Goal: Task Accomplishment & Management: Manage account settings

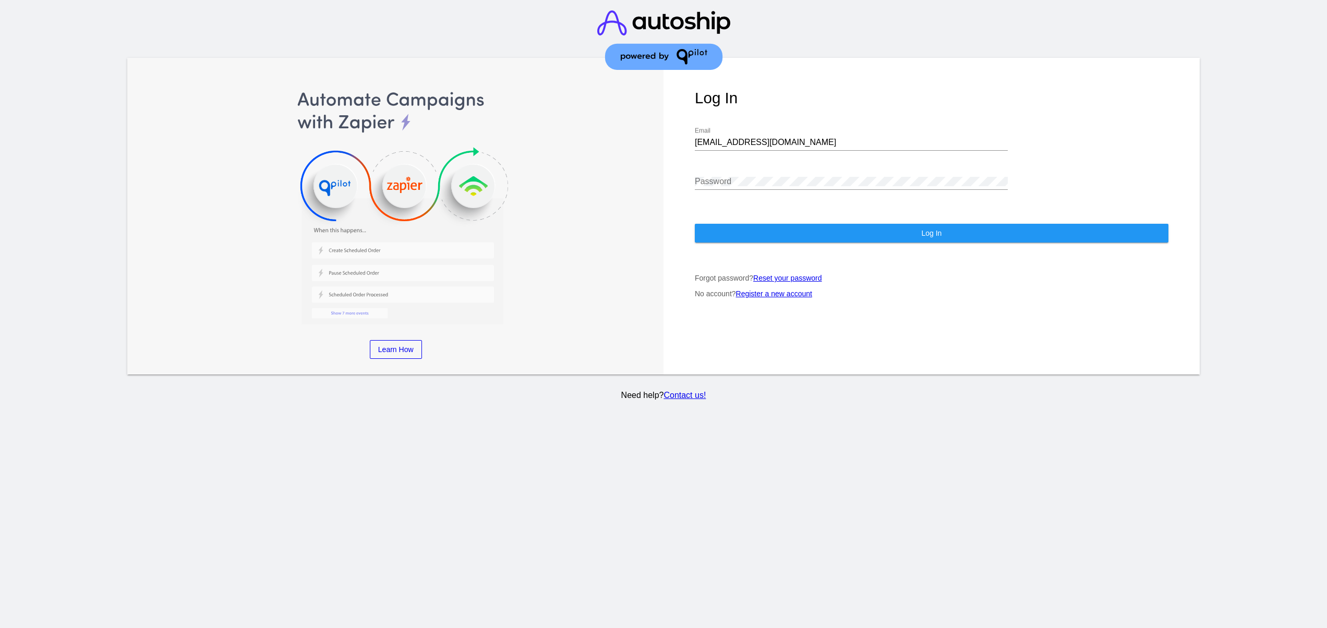
click at [770, 230] on button "Log In" at bounding box center [932, 233] width 474 height 19
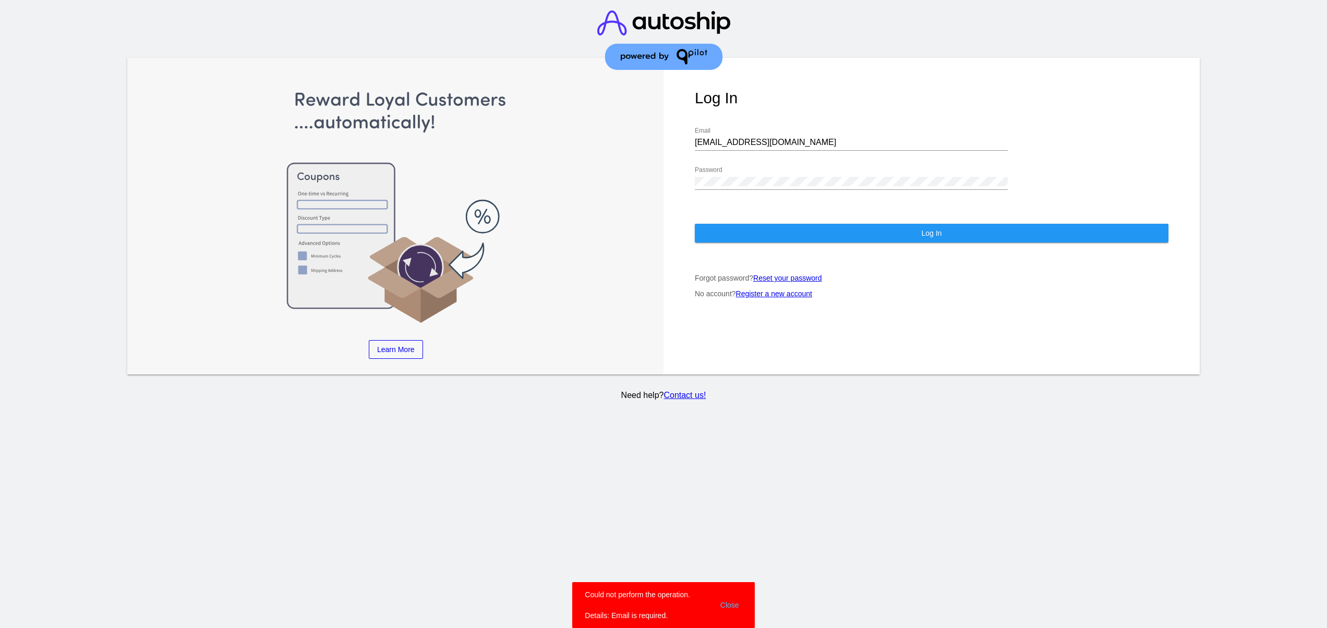
click at [746, 601] on snack-bar-container "Could not perform the operation. Details: Email is required. Close" at bounding box center [663, 605] width 182 height 46
click at [893, 244] on div "Log In [EMAIL_ADDRESS][DOMAIN_NAME] Email Password Log In Forgot password? Rese…" at bounding box center [931, 216] width 536 height 317
click at [882, 229] on button "Log In" at bounding box center [932, 233] width 474 height 19
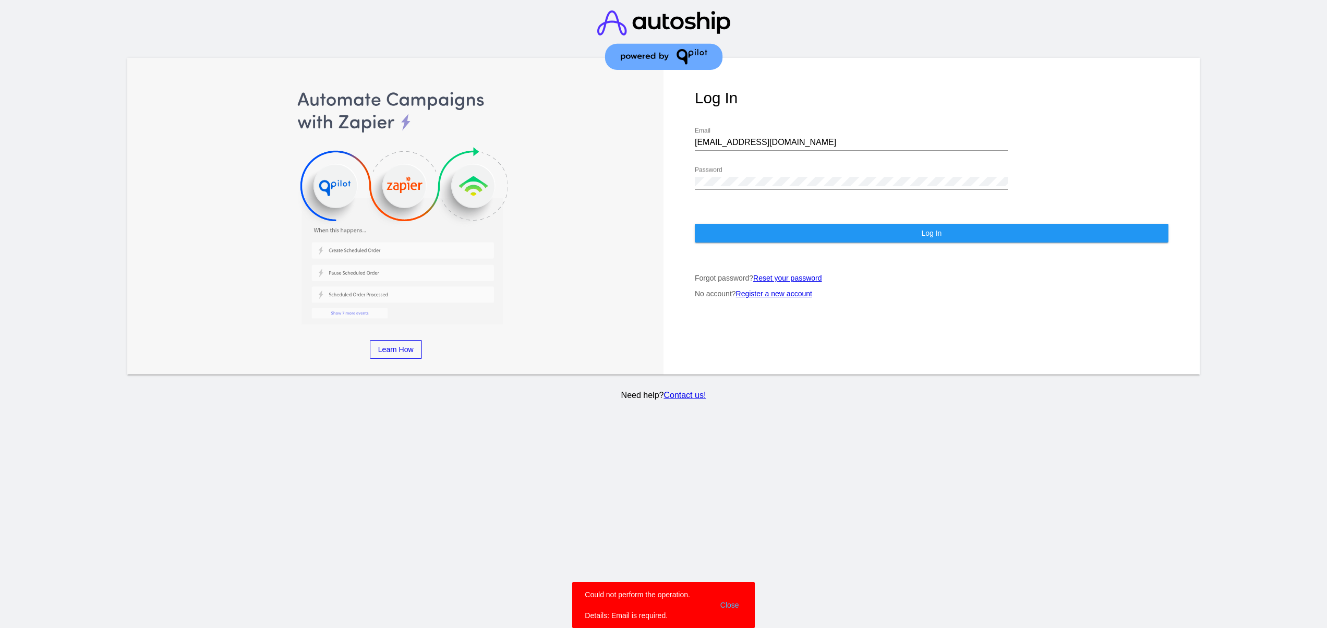
click at [731, 597] on button "Close" at bounding box center [729, 604] width 25 height 31
click at [804, 152] on div "[EMAIL_ADDRESS][DOMAIN_NAME] Email" at bounding box center [851, 144] width 313 height 34
click at [802, 142] on input "[EMAIL_ADDRESS][DOMAIN_NAME]" at bounding box center [851, 142] width 313 height 9
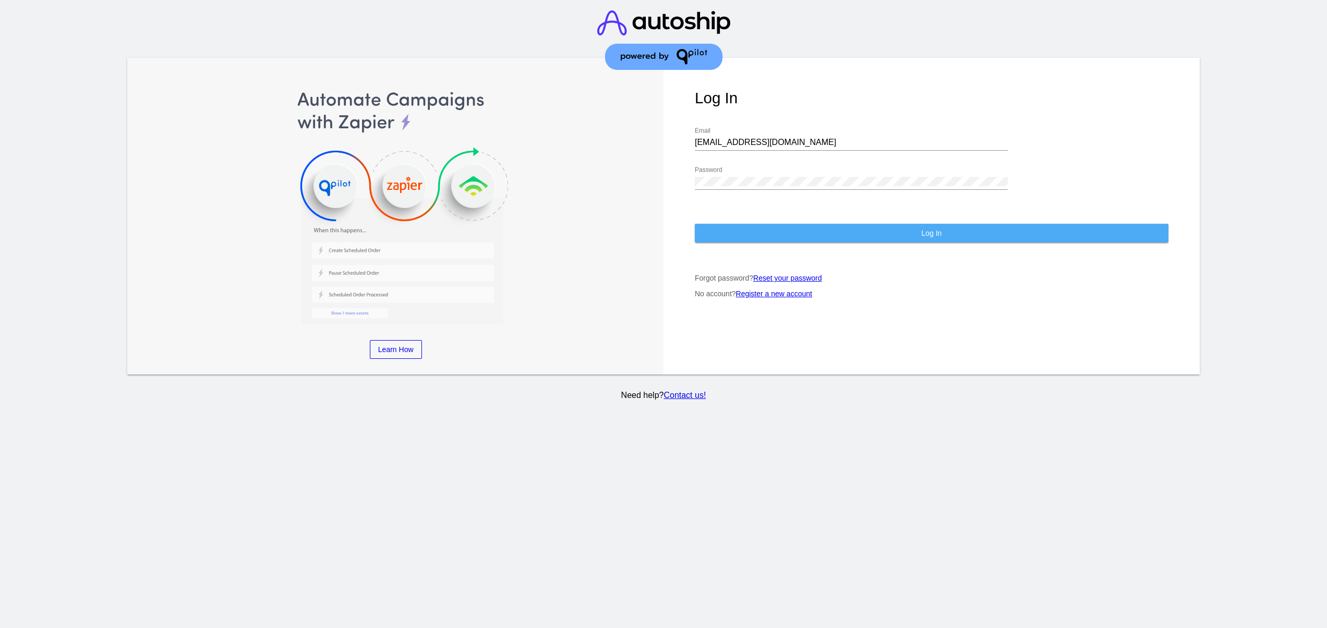
click at [805, 238] on button "Log In" at bounding box center [932, 233] width 474 height 19
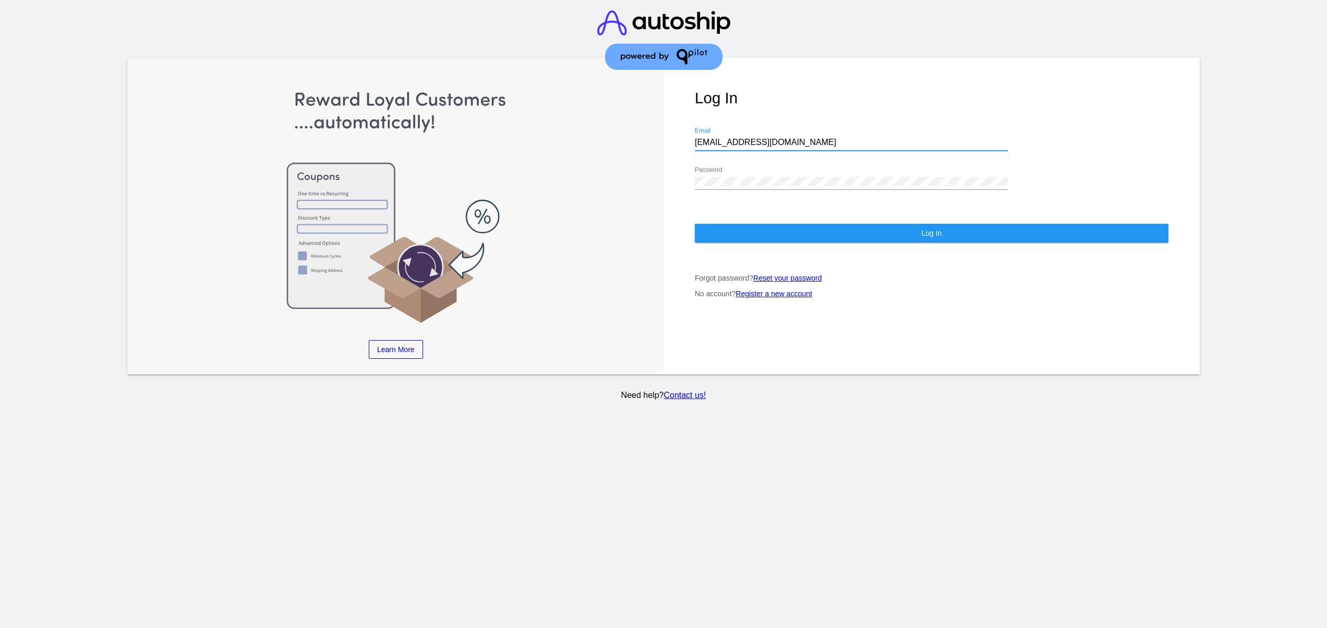
click at [756, 147] on input "[EMAIL_ADDRESS][DOMAIN_NAME]" at bounding box center [851, 142] width 313 height 9
type input "[EMAIL_ADDRESS][DOMAIN_NAME]"
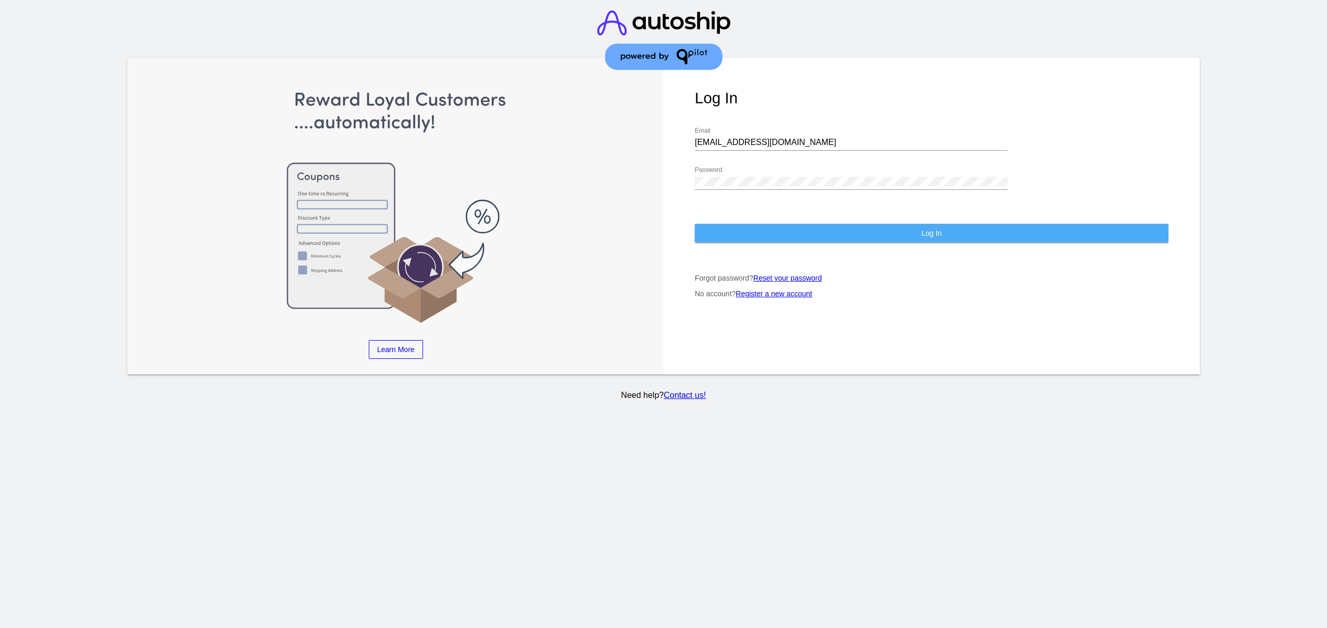
click at [770, 242] on button "Log In" at bounding box center [932, 233] width 474 height 19
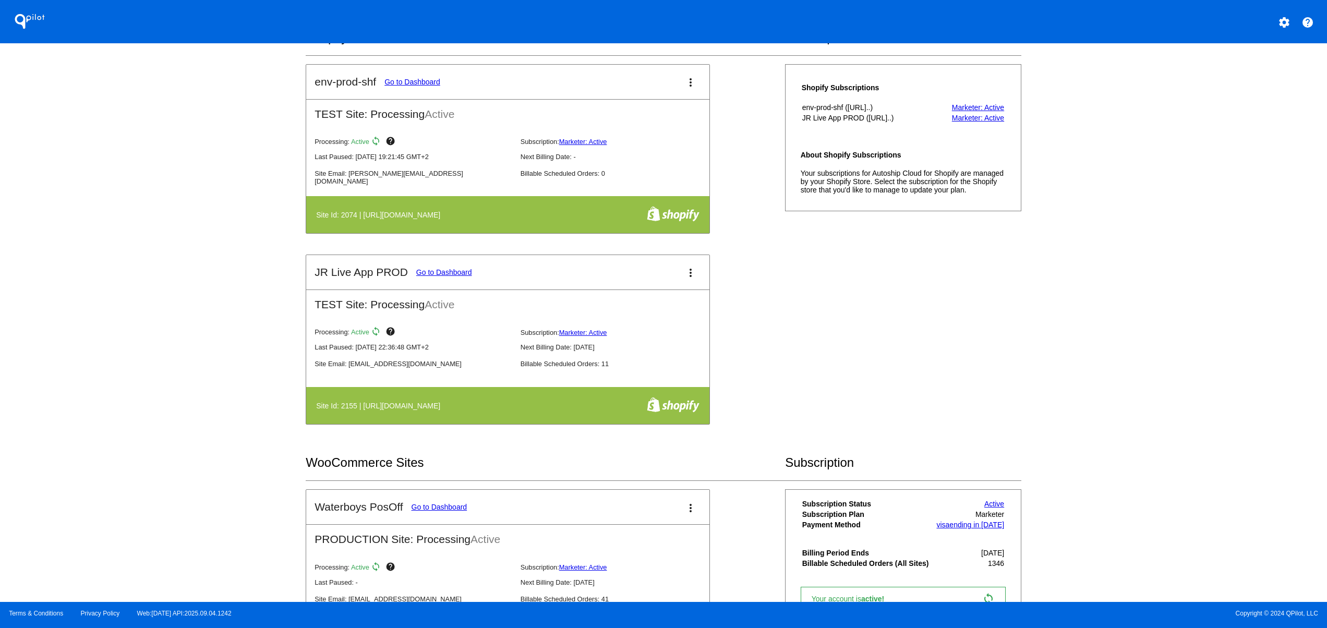
click at [186, 317] on div "QPilot settings help Connected Sites and Apps Get Started with WooCommerce play…" at bounding box center [663, 301] width 1327 height 602
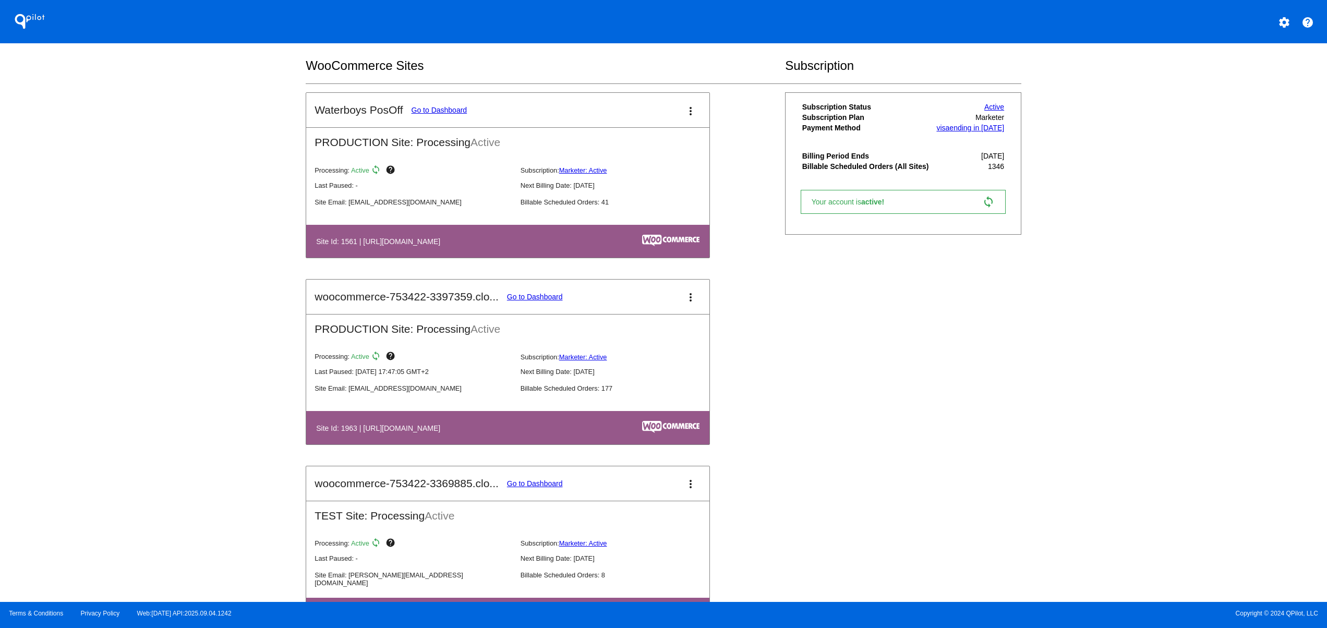
scroll to position [626, 0]
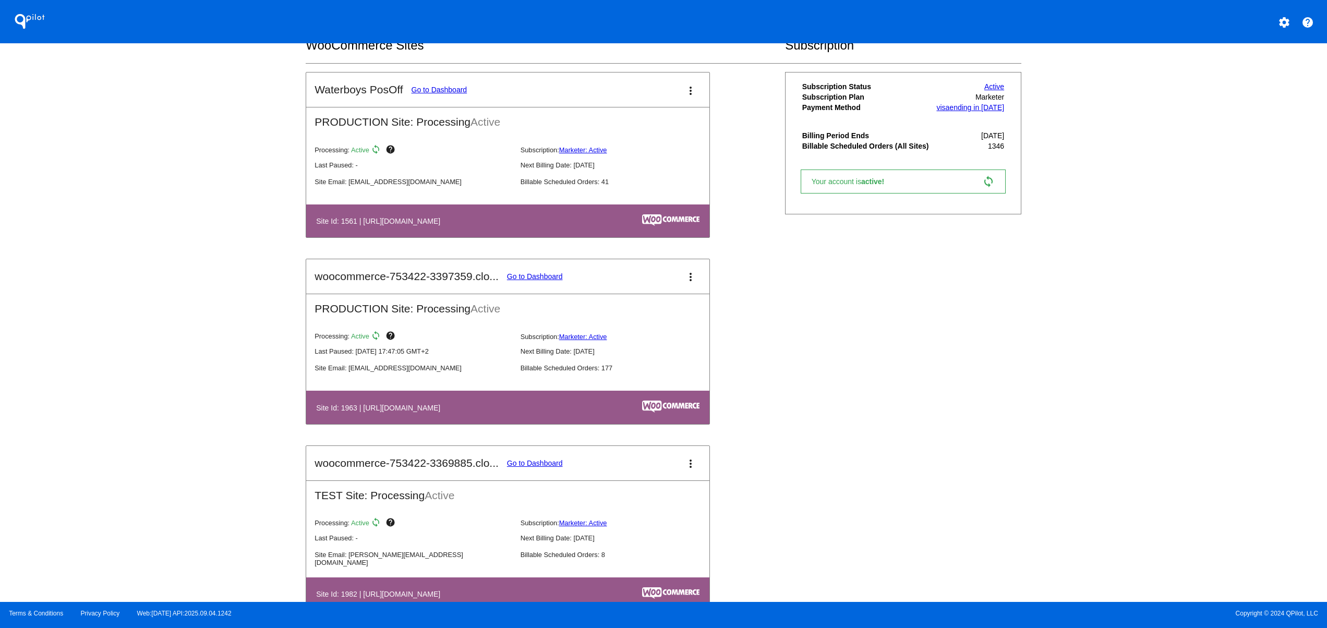
drag, startPoint x: 396, startPoint y: 230, endPoint x: 572, endPoint y: 229, distance: 175.7
click at [564, 228] on th "Site Id: 1561 | [URL][DOMAIN_NAME]" at bounding box center [448, 221] width 264 height 14
drag, startPoint x: 447, startPoint y: 419, endPoint x: 539, endPoint y: 423, distance: 92.4
click at [537, 423] on table "Site Id: 1963 | [URL][DOMAIN_NAME]" at bounding box center [507, 407] width 403 height 33
click at [545, 276] on link "Go to Dashboard" at bounding box center [535, 276] width 56 height 8
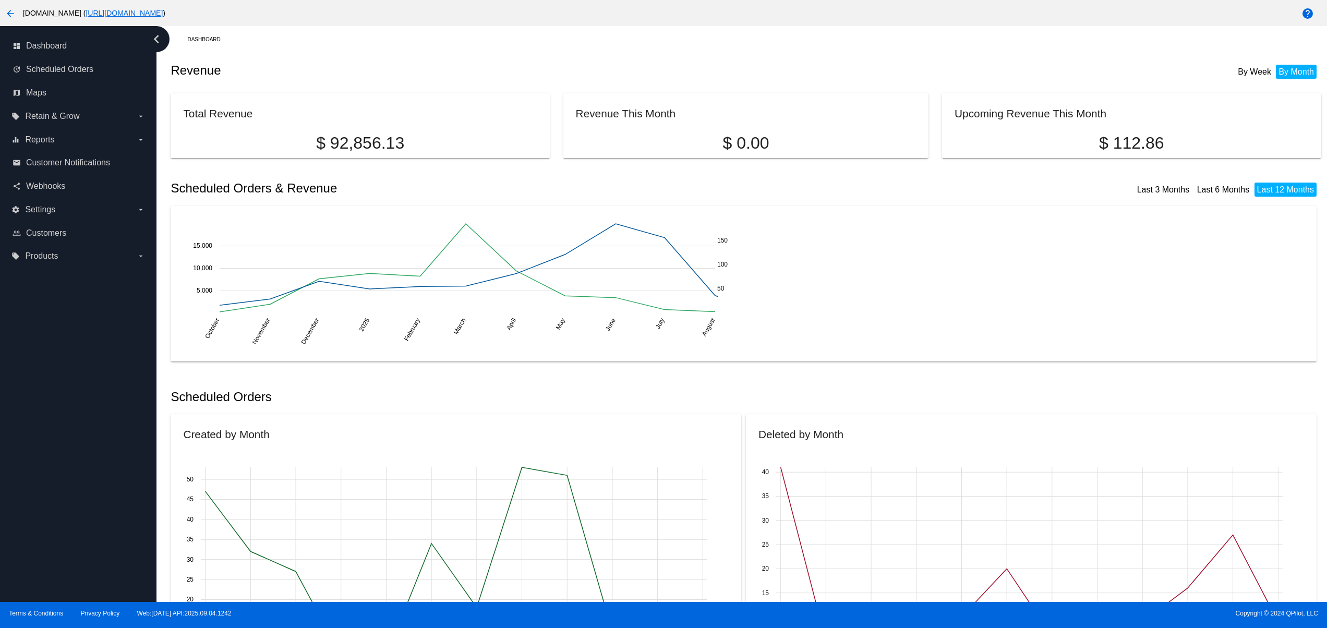
click at [6, 13] on mat-icon "arrow_back" at bounding box center [10, 13] width 13 height 13
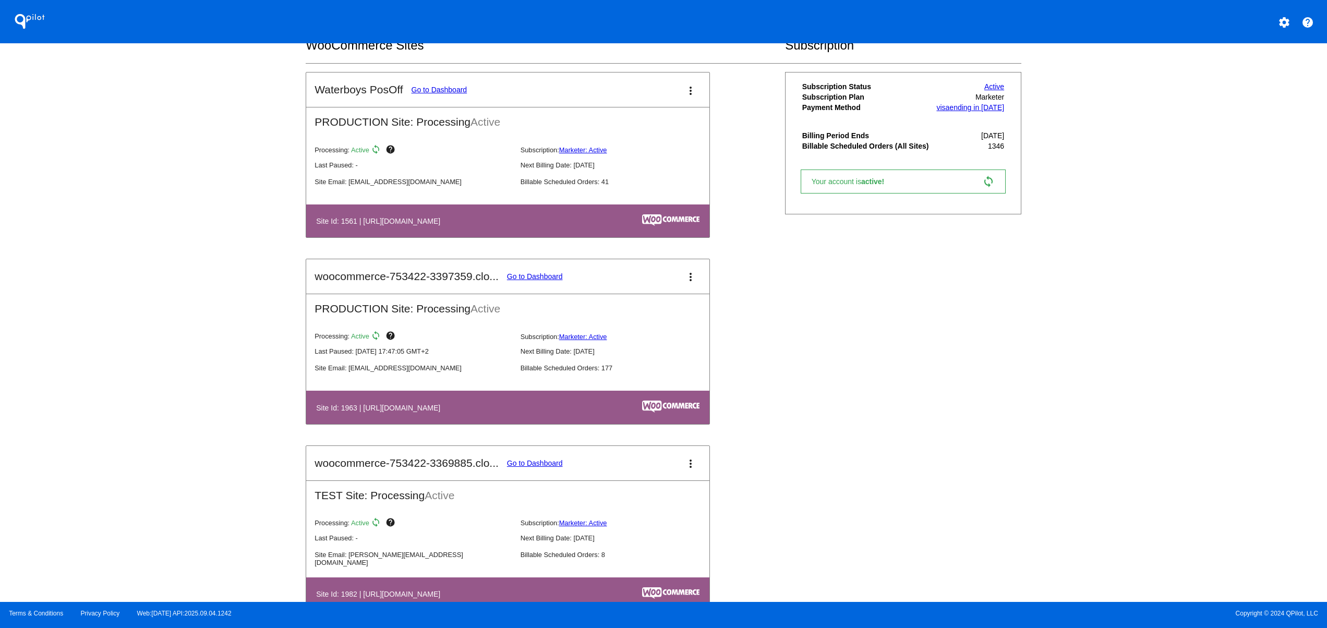
scroll to position [209, 0]
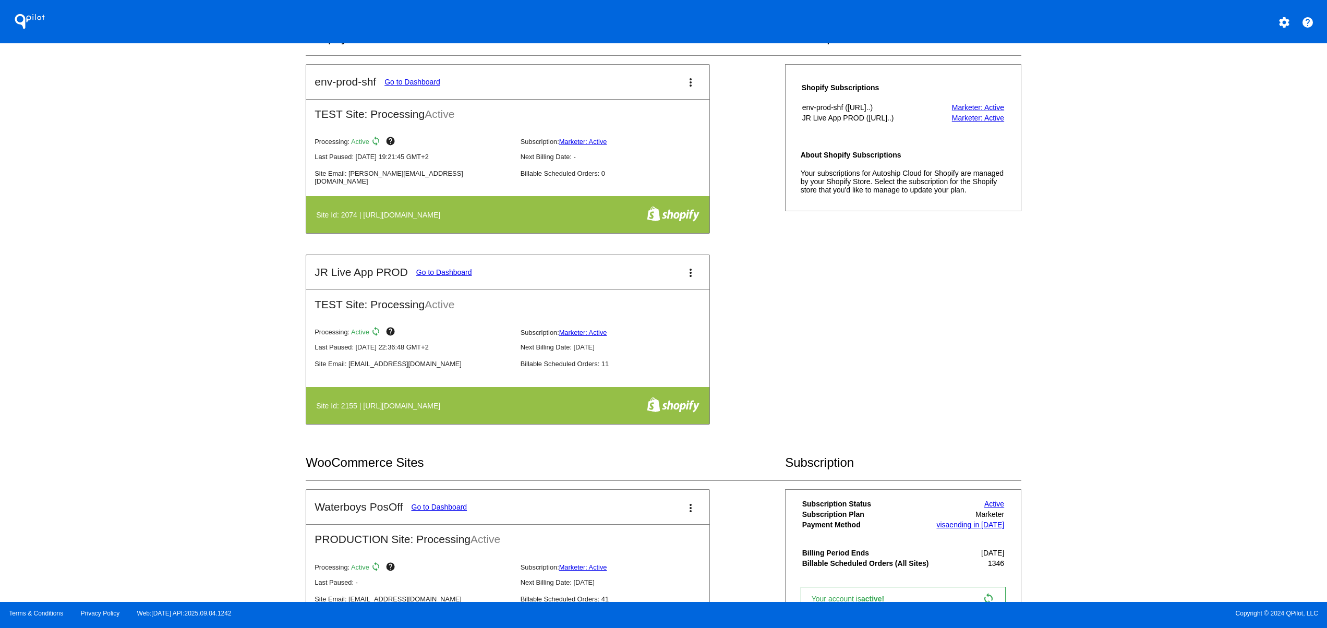
click at [439, 270] on link "Go to Dashboard" at bounding box center [444, 272] width 56 height 8
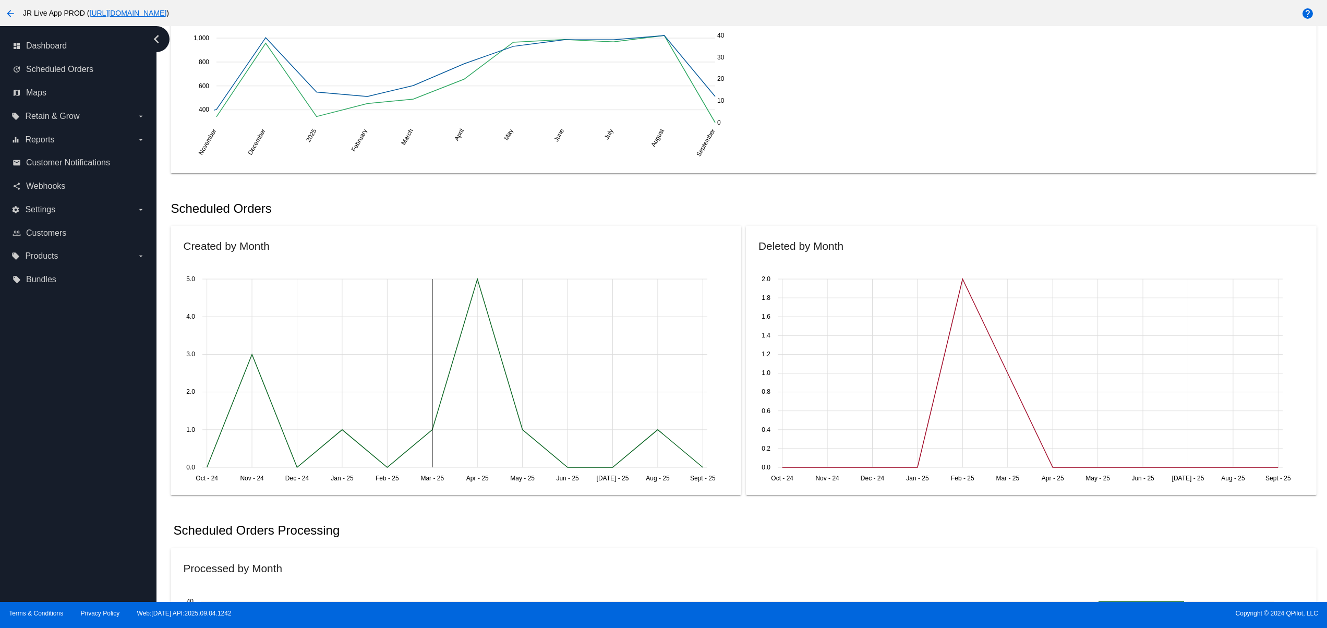
scroll to position [209, 0]
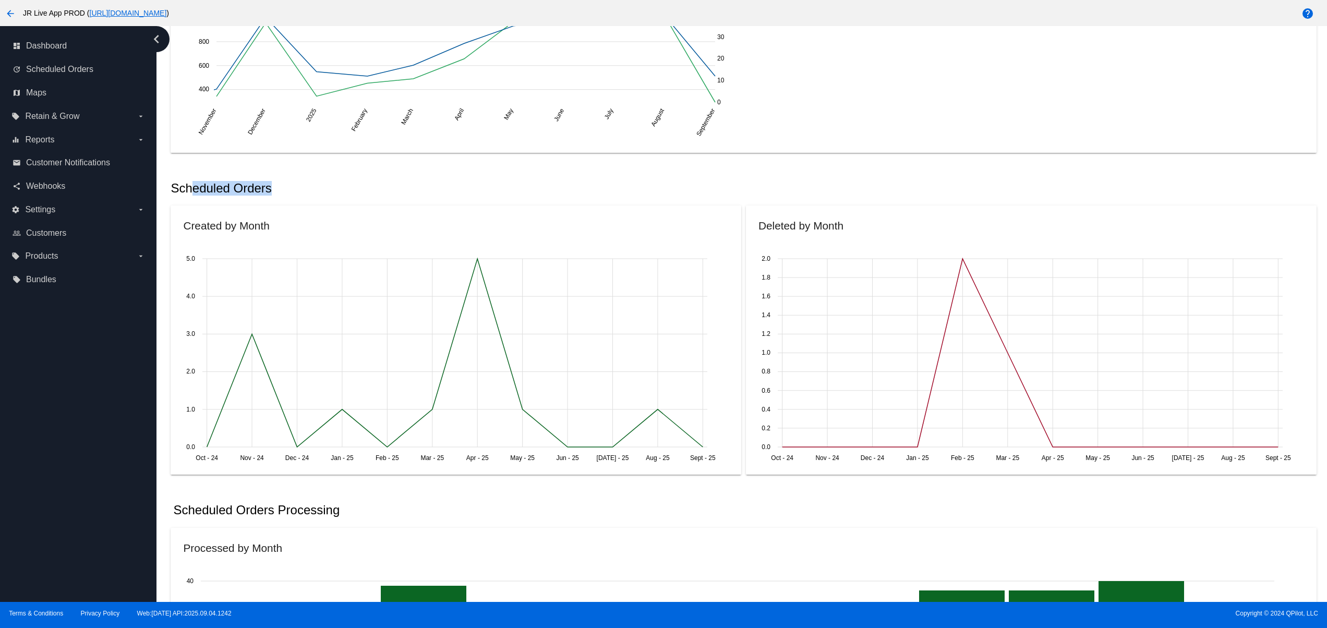
drag, startPoint x: 243, startPoint y: 186, endPoint x: 311, endPoint y: 186, distance: 68.3
click at [311, 186] on h2 "Scheduled Orders" at bounding box center [458, 188] width 575 height 15
click at [57, 211] on label "settings Settings arrow_drop_down" at bounding box center [77, 209] width 133 height 17
click at [0, 0] on input "settings Settings arrow_drop_down" at bounding box center [0, 0] width 0 height 0
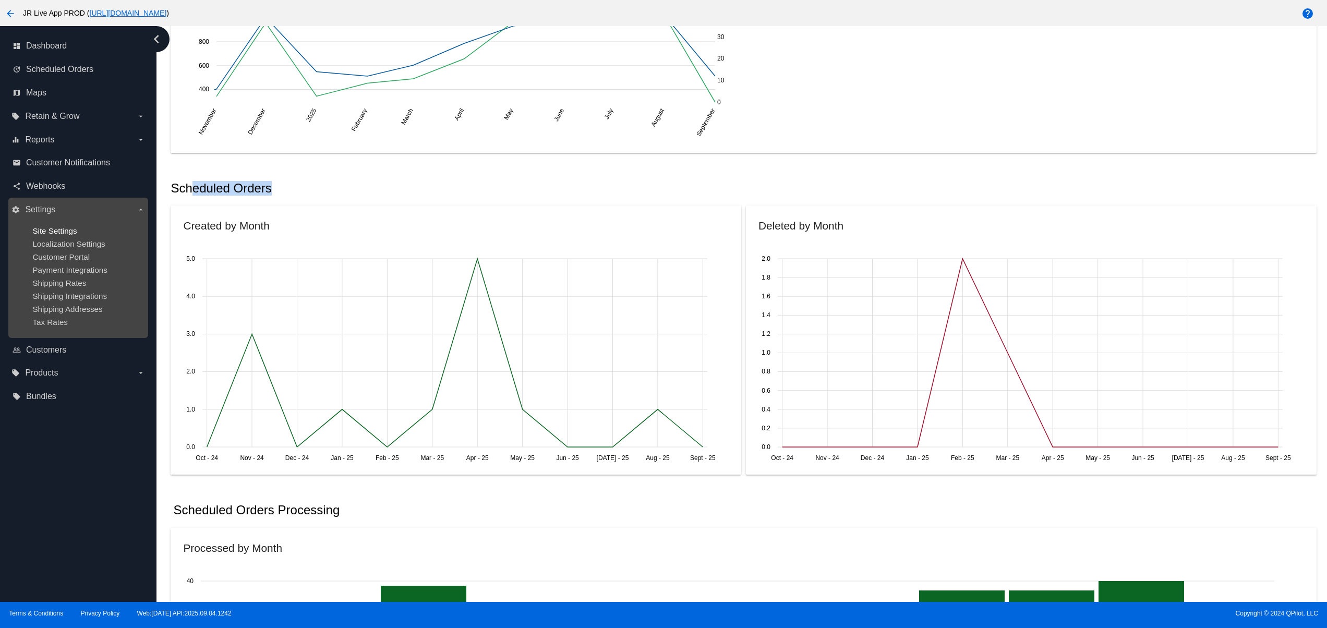
click at [72, 232] on span "Site Settings" at bounding box center [54, 230] width 44 height 9
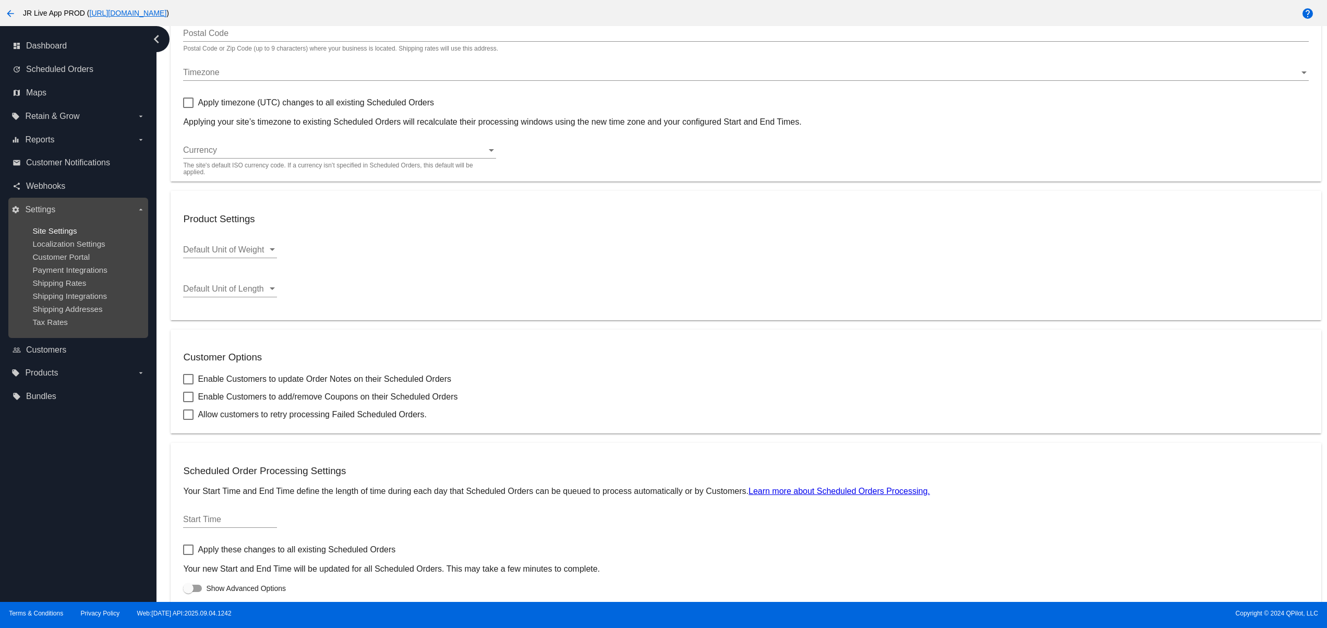
type input "80202"
checkbox input "true"
type input "02:00"
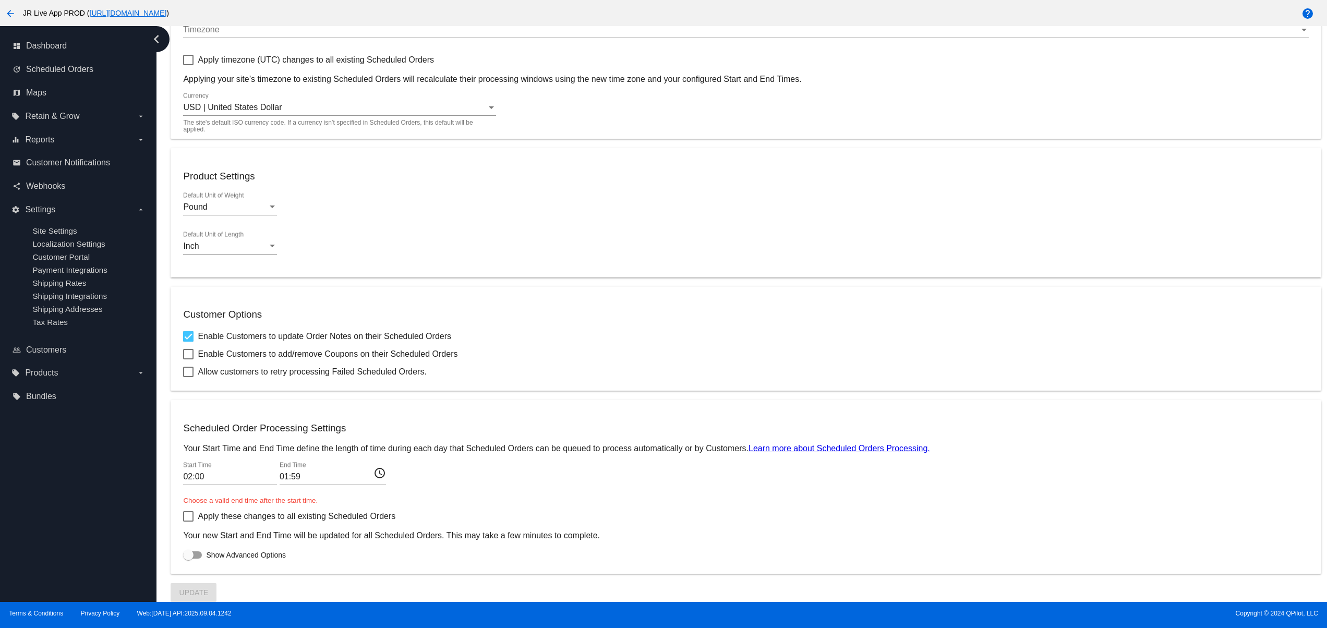
checkbox input "true"
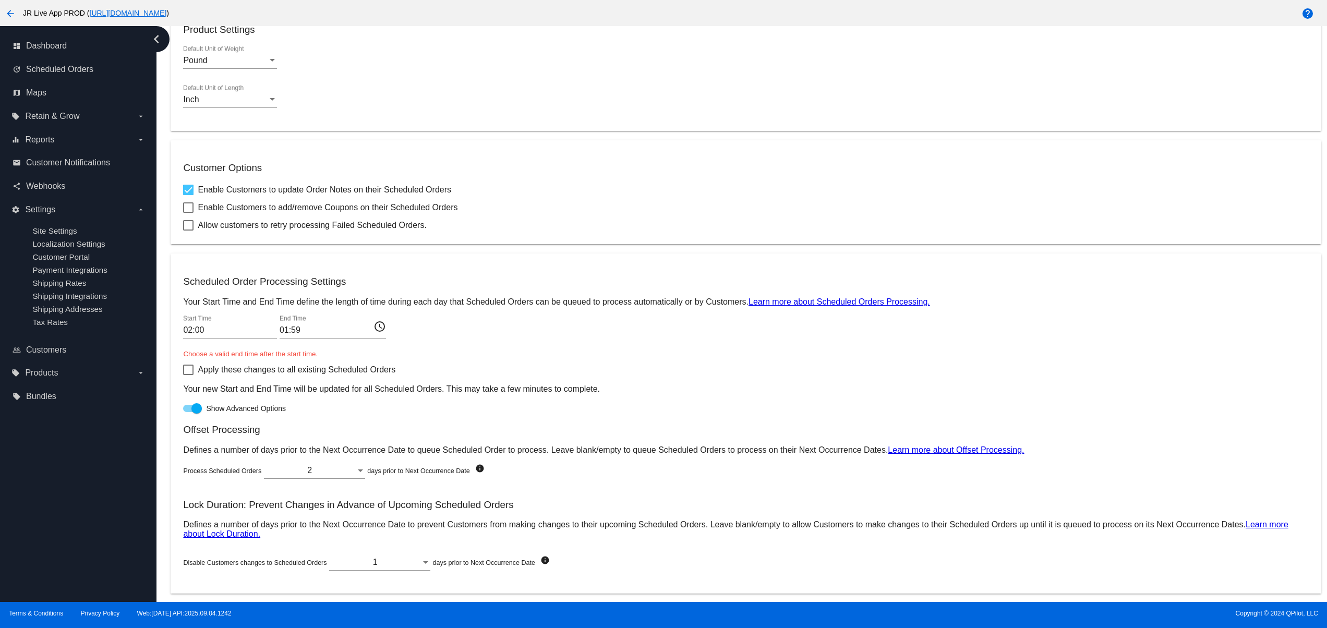
scroll to position [331, 0]
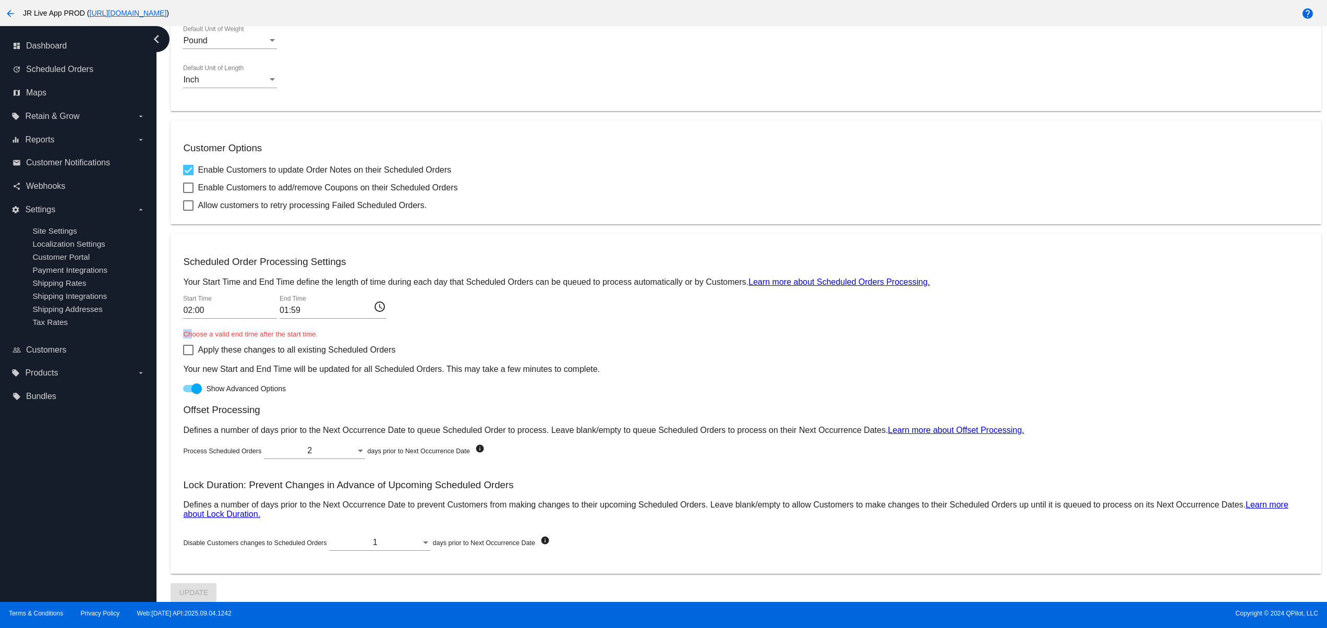
drag, startPoint x: 235, startPoint y: 334, endPoint x: 326, endPoint y: 322, distance: 92.6
click at [320, 323] on div "02:00 Start Time 01:59 End Time access_time Choose a valid end time after the s…" at bounding box center [745, 316] width 1125 height 43
click at [381, 318] on div at bounding box center [333, 318] width 106 height 1
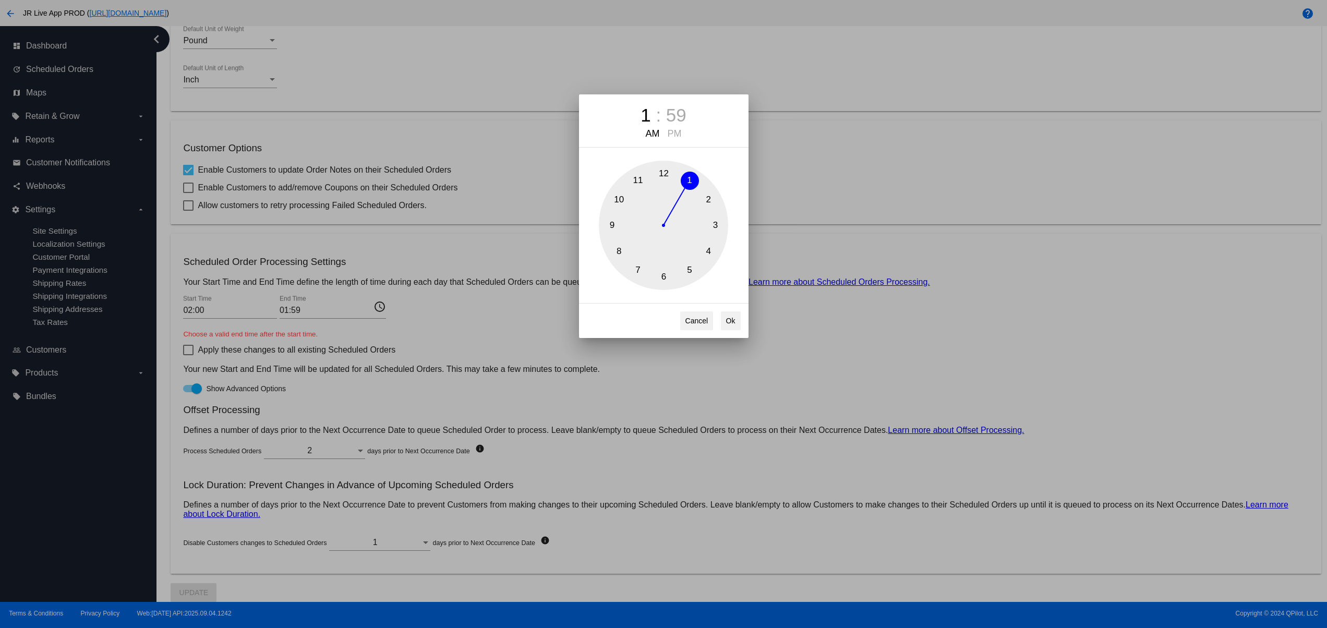
drag, startPoint x: 383, startPoint y: 337, endPoint x: 228, endPoint y: 338, distance: 154.9
click at [228, 338] on div "1 : 59 AM PM 1 2 3 4 5 6 7 8 9 10 11 12 Cancel Ok" at bounding box center [663, 314] width 1327 height 628
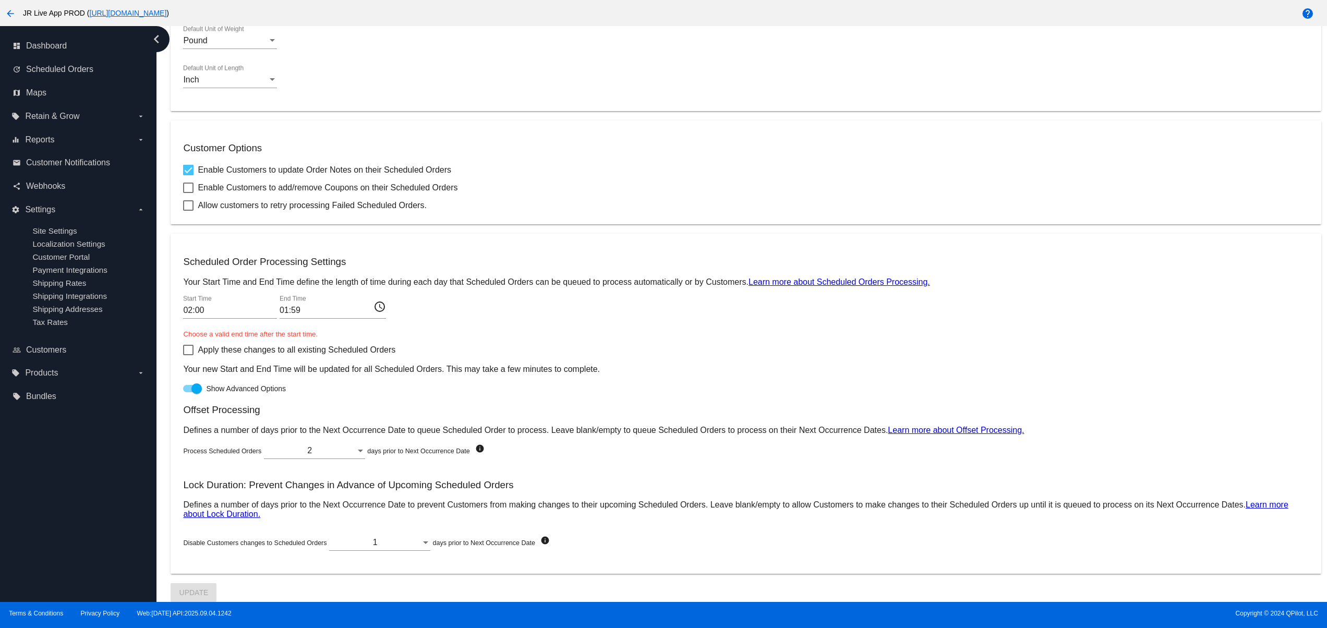
click at [222, 332] on div "1 : 59 AM PM 1 2 3 4 5 6 7 8 9 10 11 12 Cancel Ok" at bounding box center [663, 314] width 1327 height 628
